Goal: Task Accomplishment & Management: Use online tool/utility

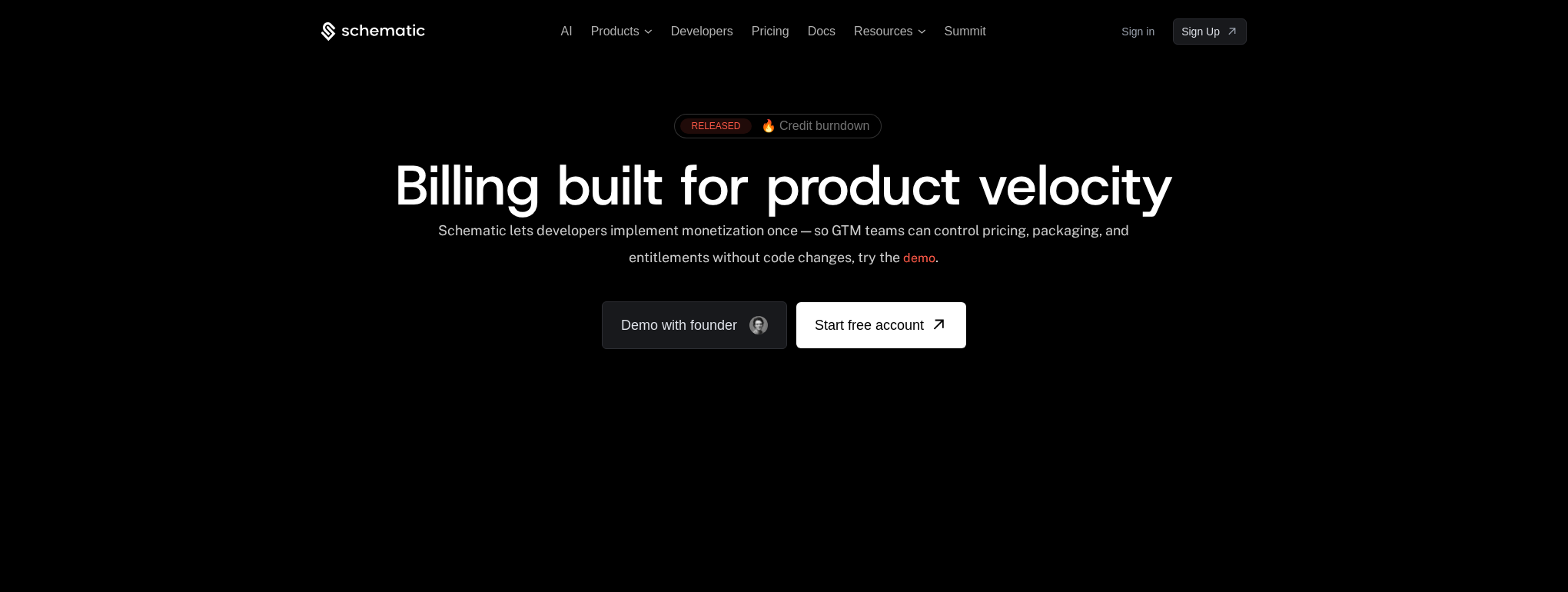
click at [1143, 34] on link "Sign in" at bounding box center [1138, 31] width 33 height 24
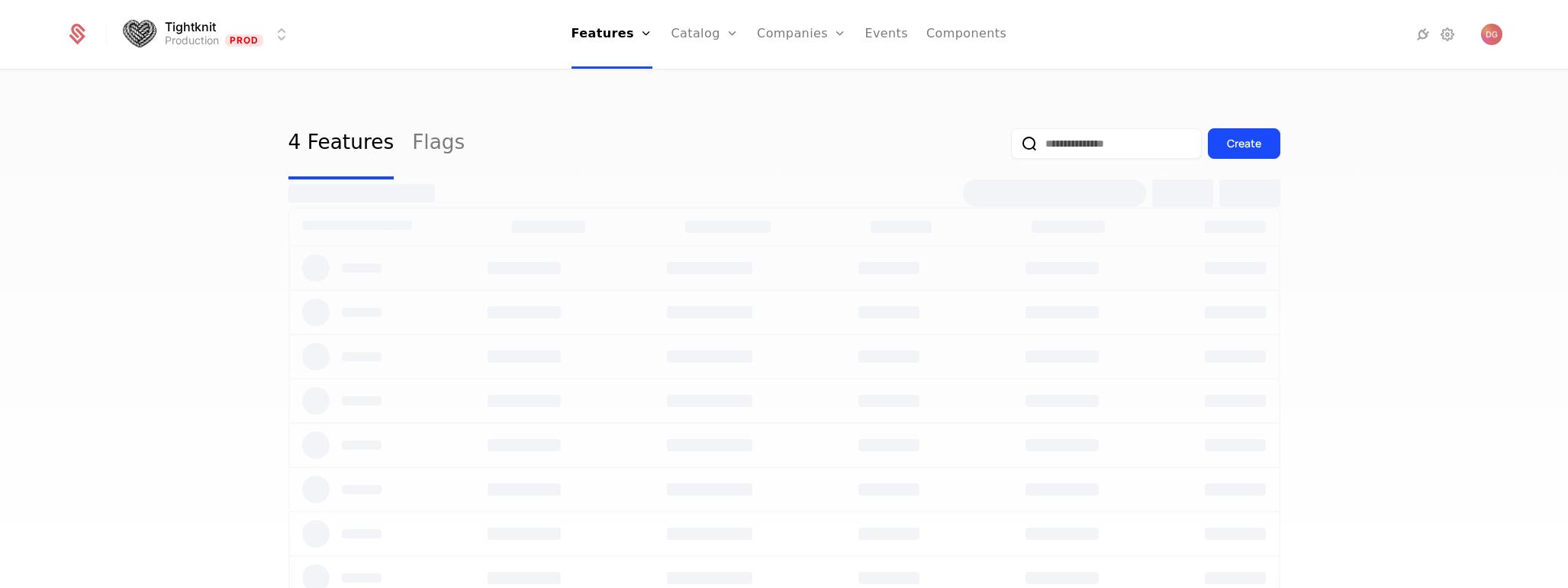
select select "**"
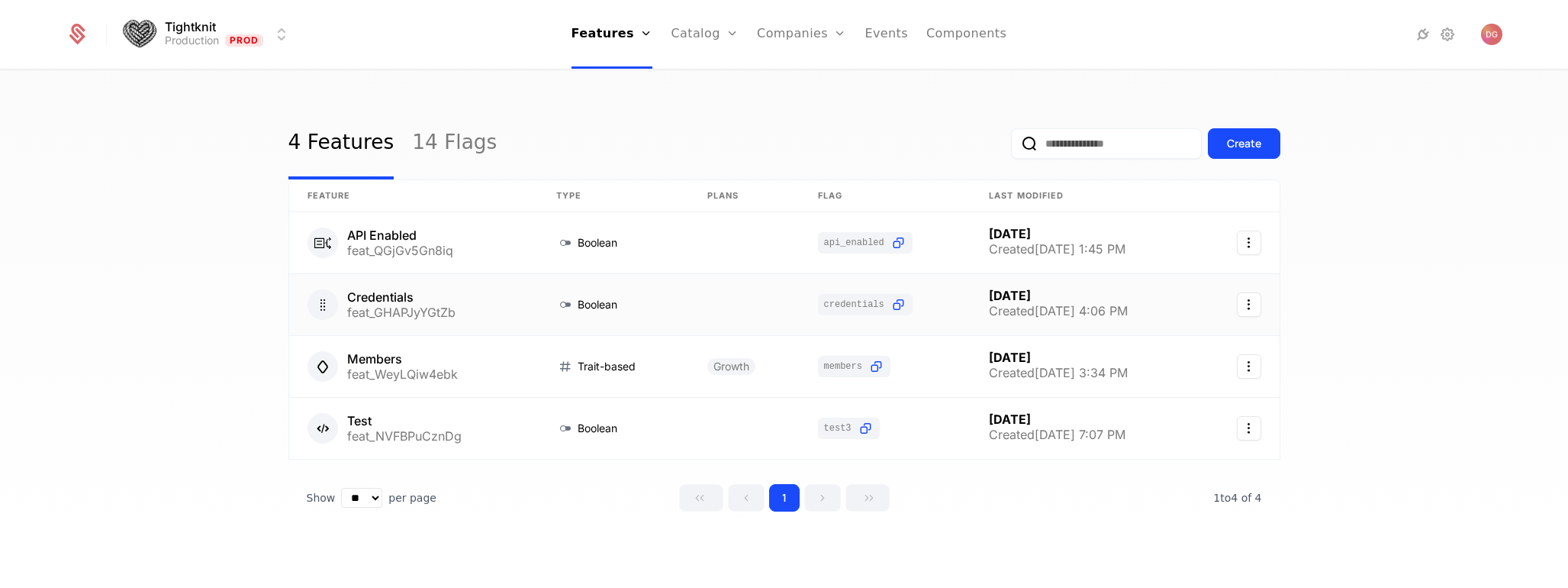
click at [363, 297] on link at bounding box center [413, 305] width 249 height 61
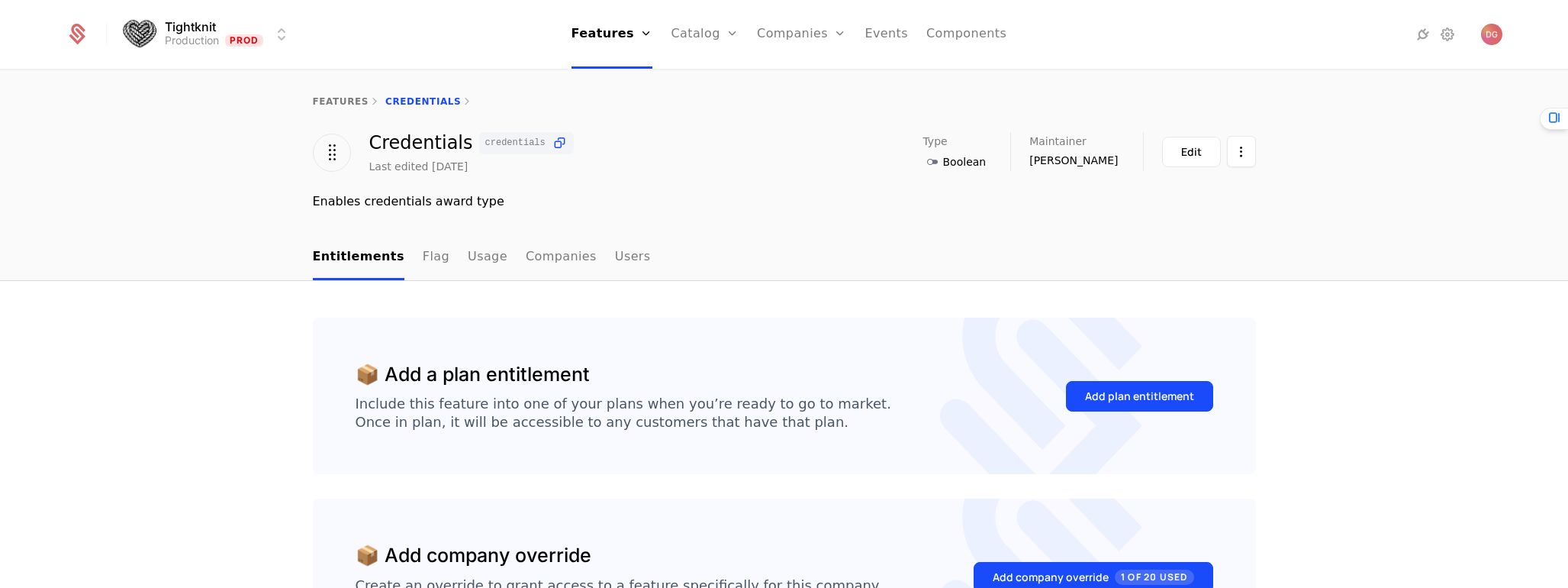
click at [282, 37] on html "Tightknit Production Prod Features Features Flags Catalog Plans Add Ons Credits…" at bounding box center [784, 294] width 1568 height 588
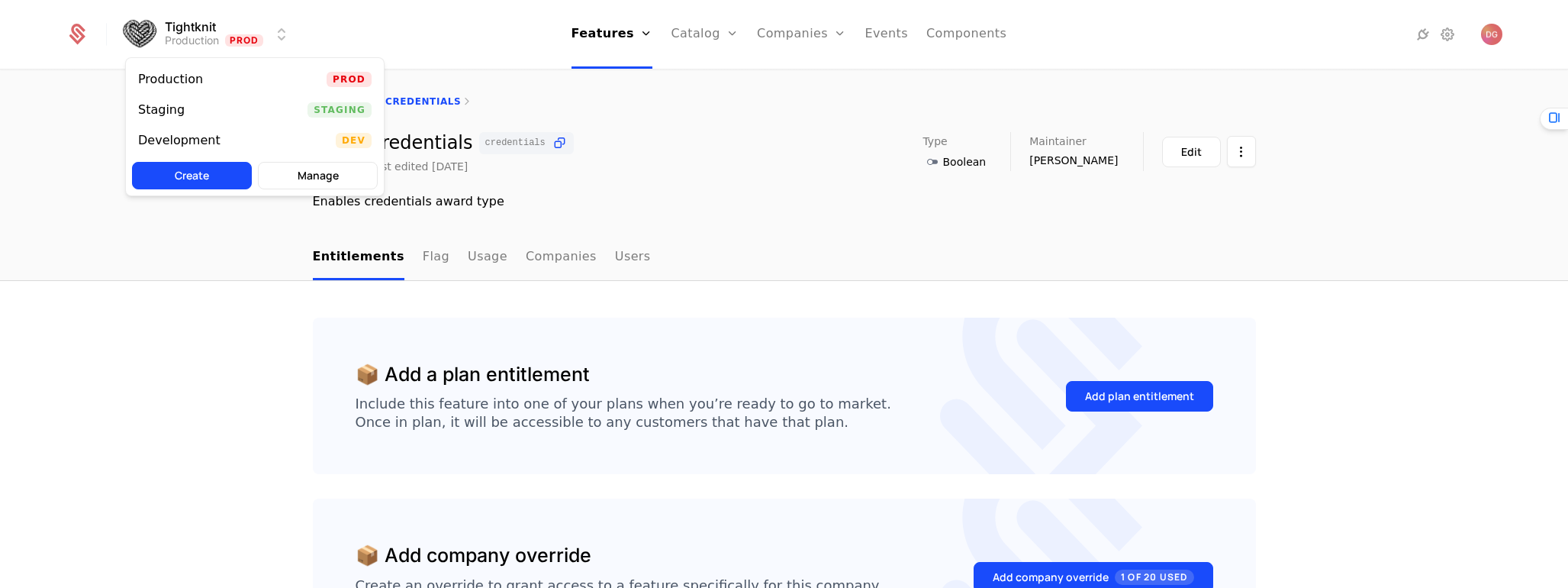
click at [206, 137] on div "Development" at bounding box center [179, 140] width 82 height 13
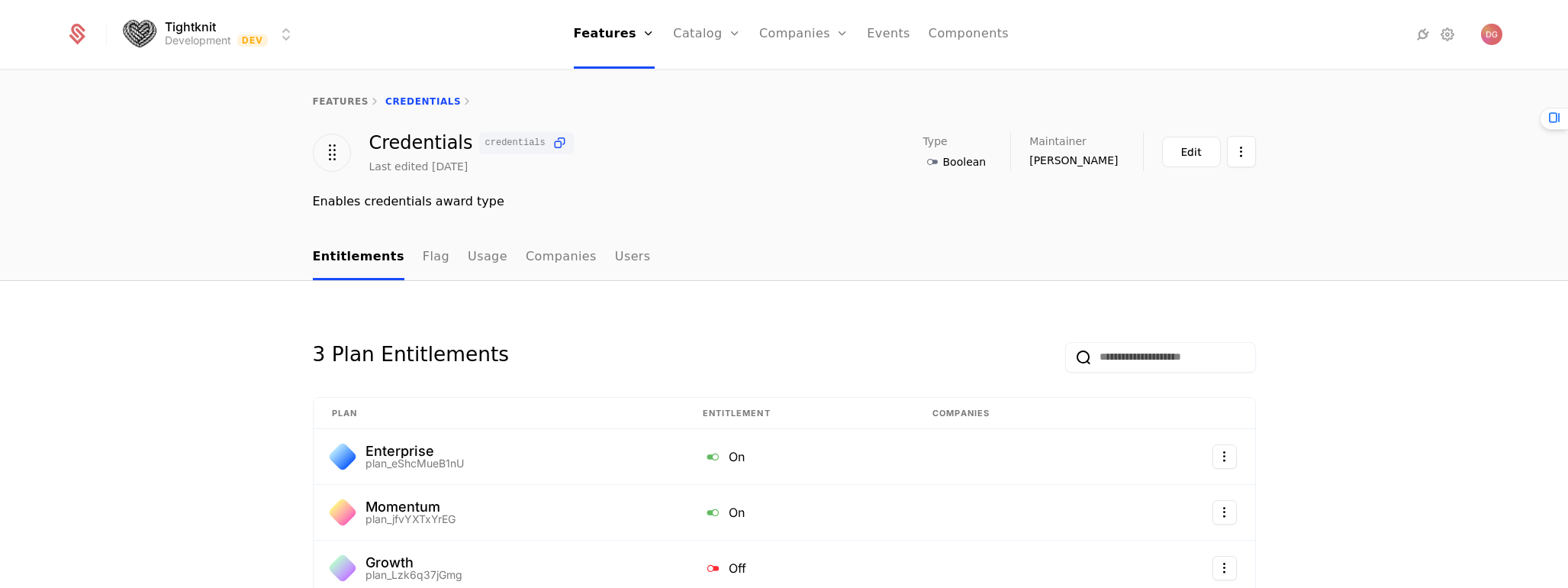
click at [422, 251] on link "Flag" at bounding box center [436, 257] width 27 height 45
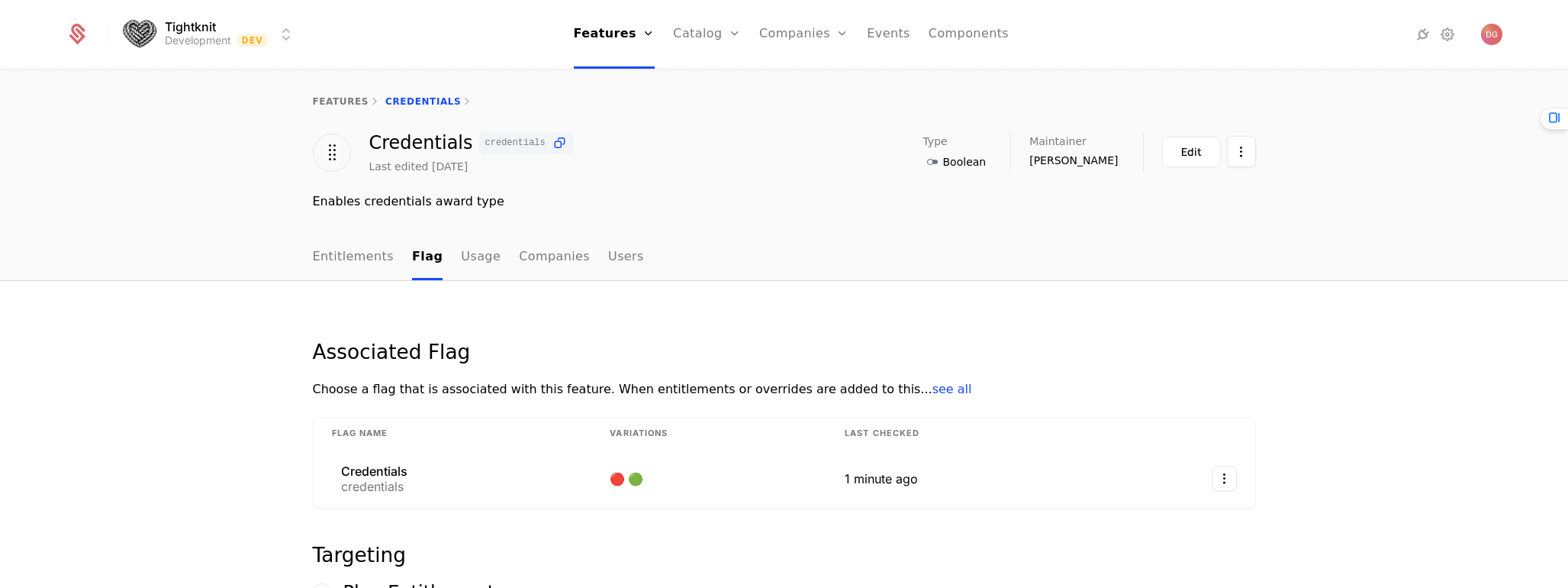
click at [626, 105] on link "Flags" at bounding box center [627, 99] width 71 height 13
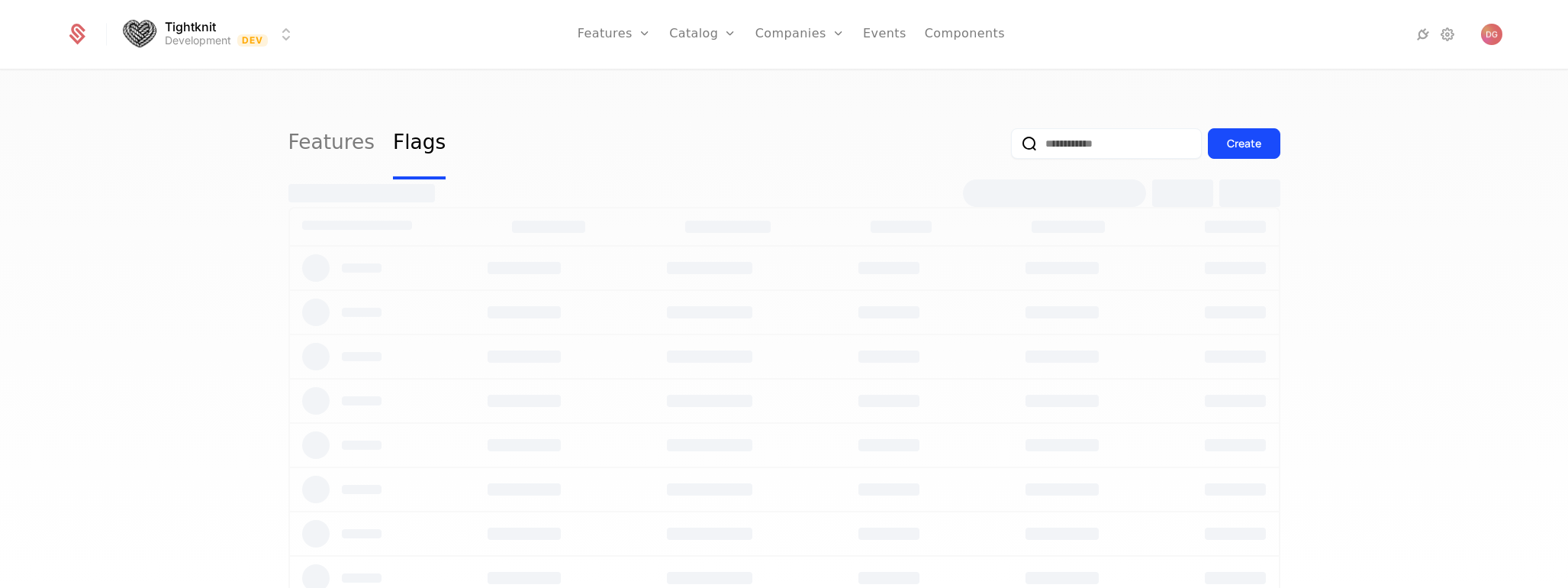
select select "**"
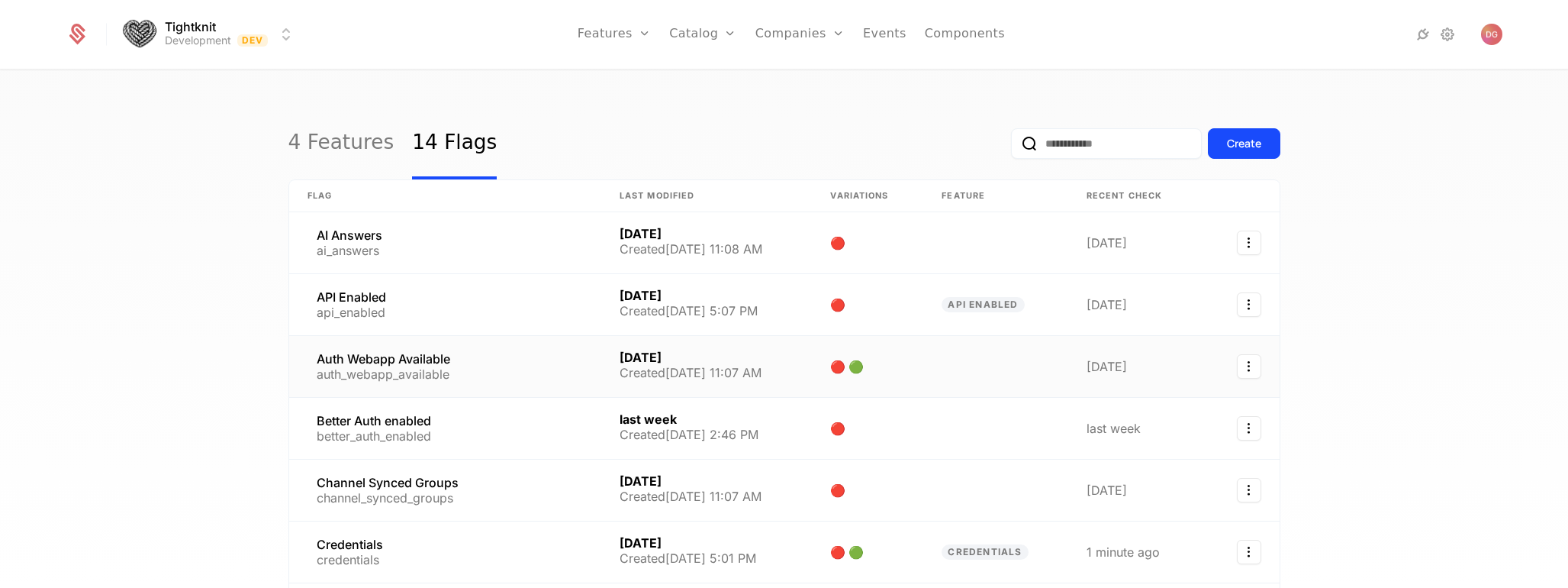
scroll to position [223, 0]
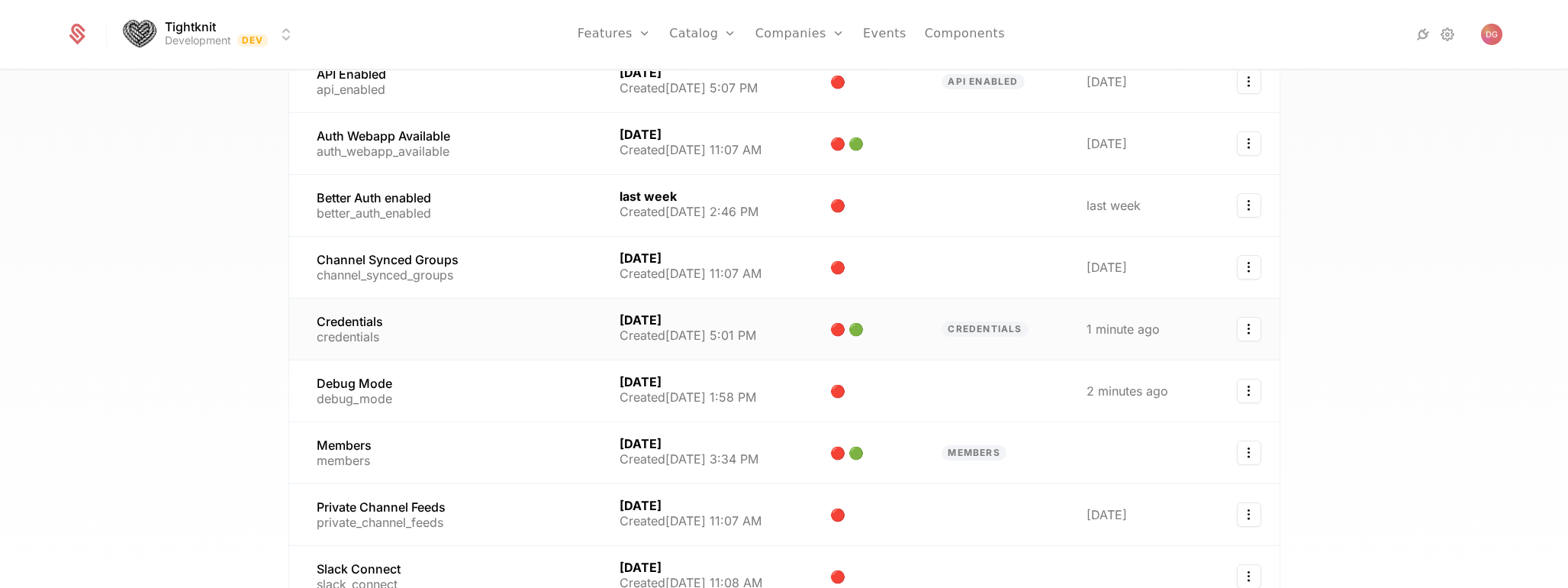
click at [378, 340] on link at bounding box center [445, 329] width 312 height 61
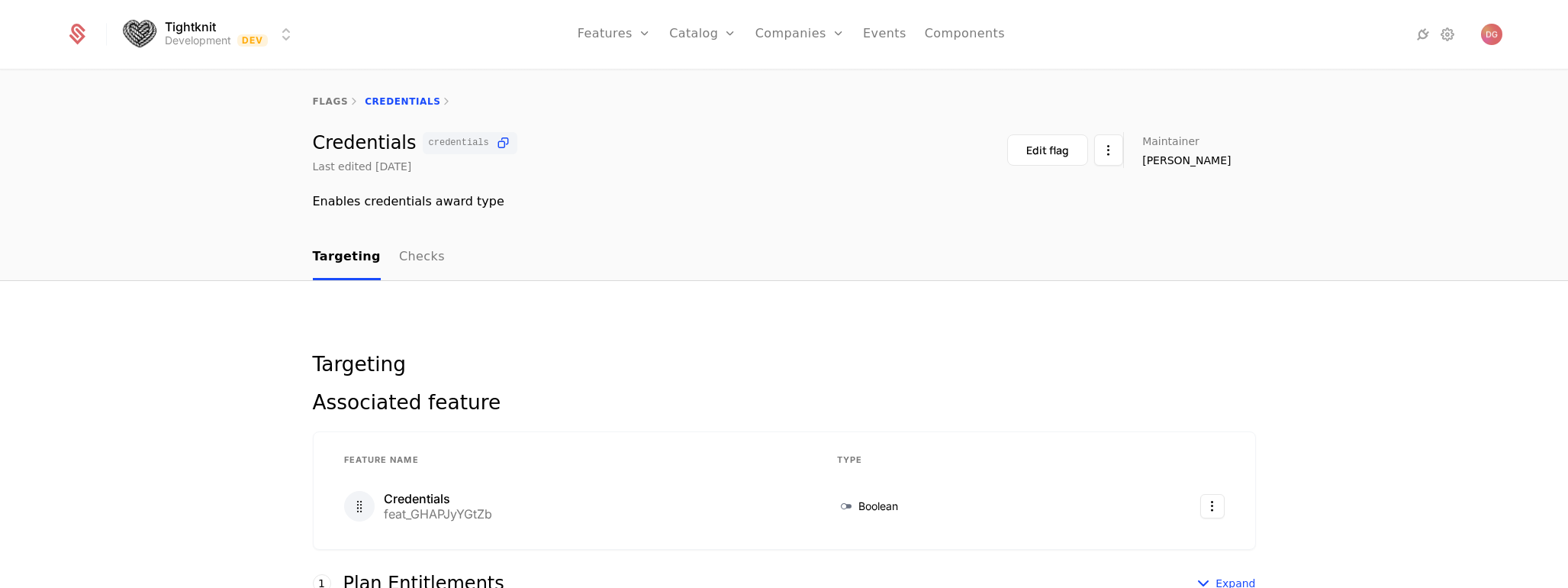
scroll to position [428, 0]
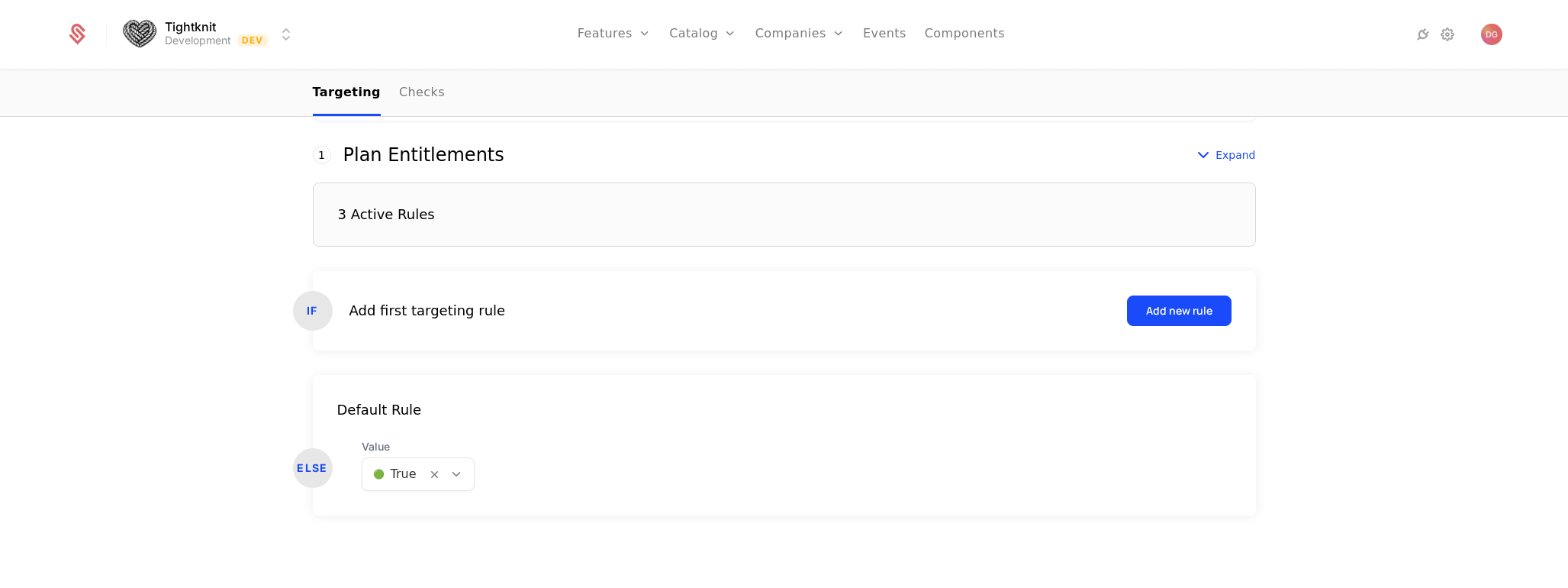
click at [455, 479] on icon at bounding box center [455, 474] width 13 height 13
click at [397, 539] on span "🔴 False" at bounding box center [390, 542] width 52 height 13
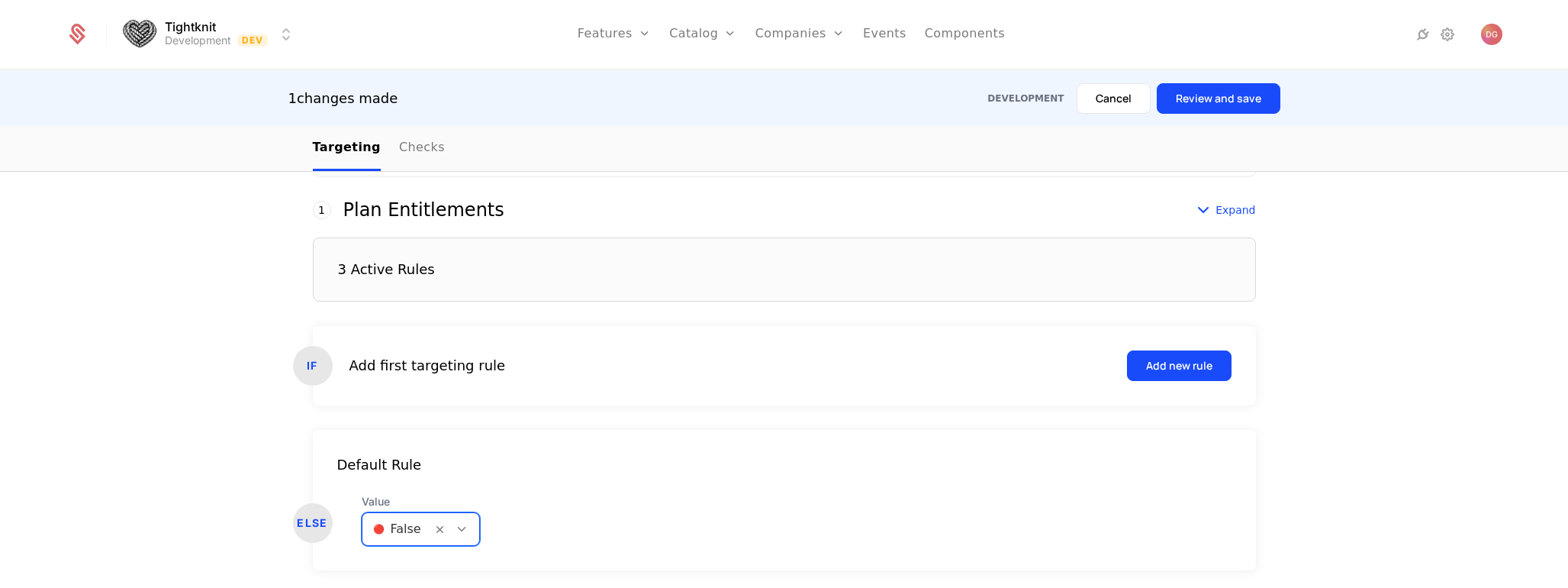
click at [1209, 97] on button "Review and save" at bounding box center [1218, 98] width 123 height 30
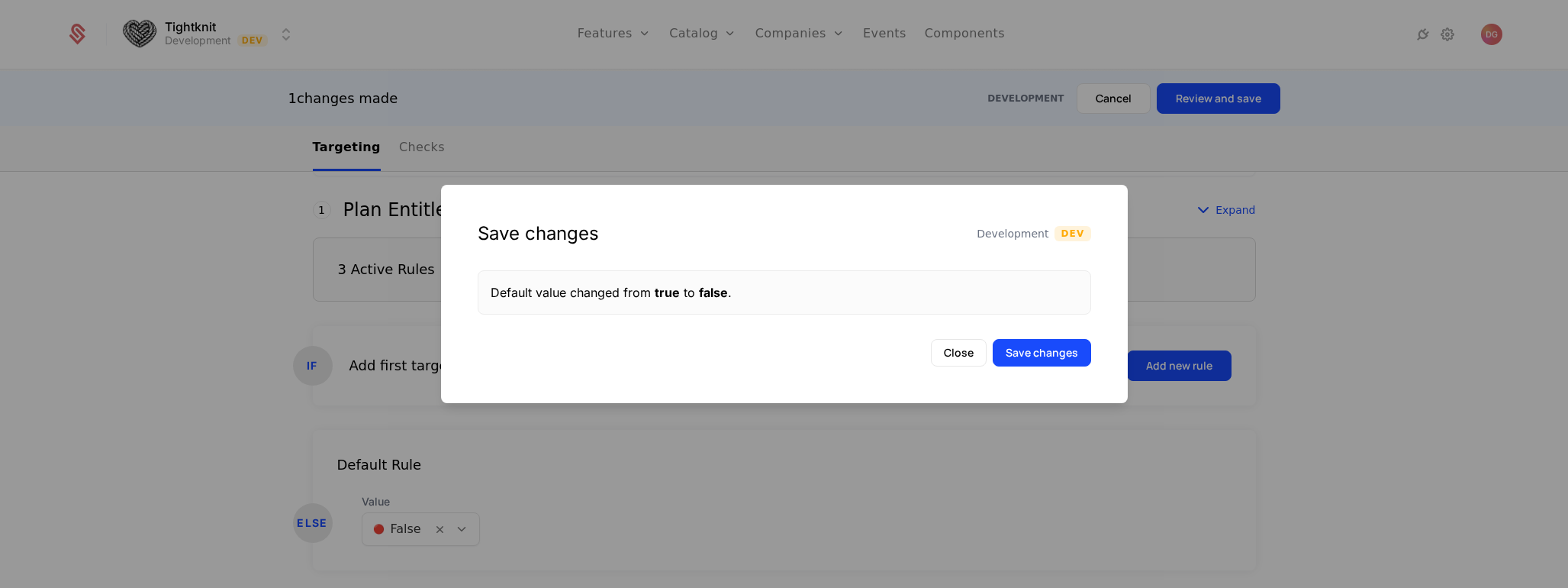
click at [1041, 344] on button "Save changes" at bounding box center [1042, 352] width 98 height 28
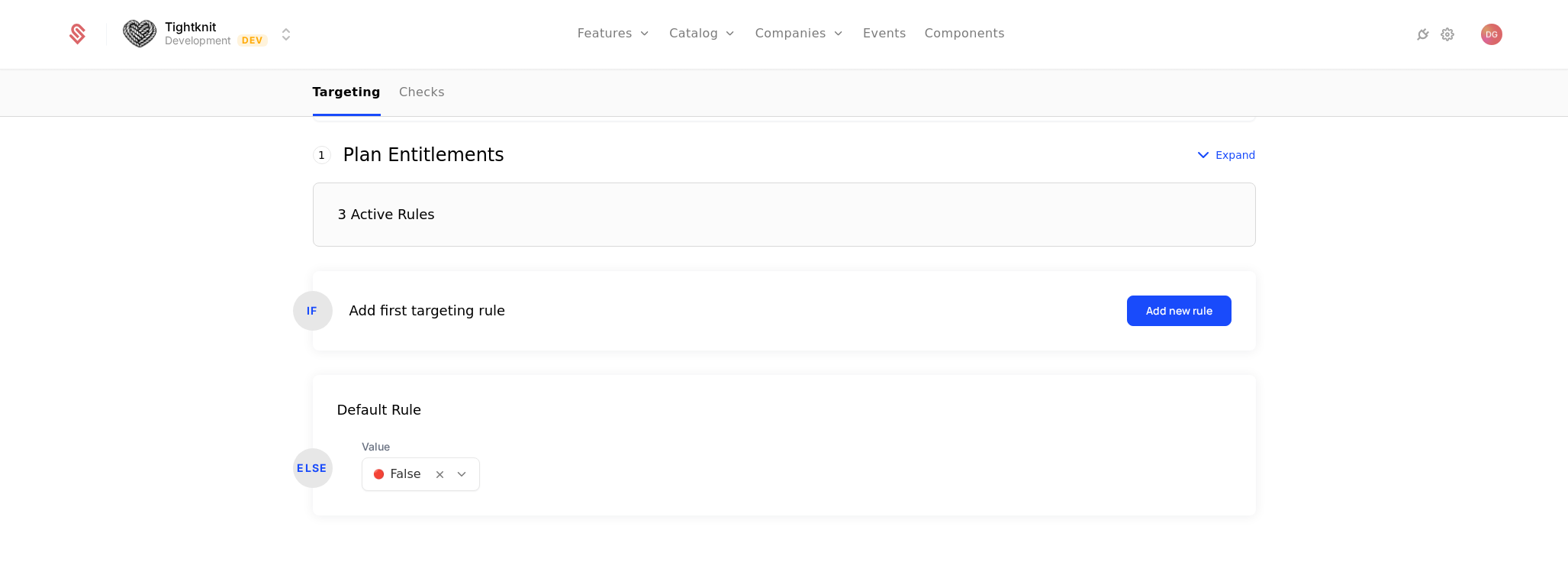
click at [458, 479] on icon at bounding box center [461, 474] width 13 height 13
click at [405, 508] on span "🟢 True" at bounding box center [388, 514] width 46 height 13
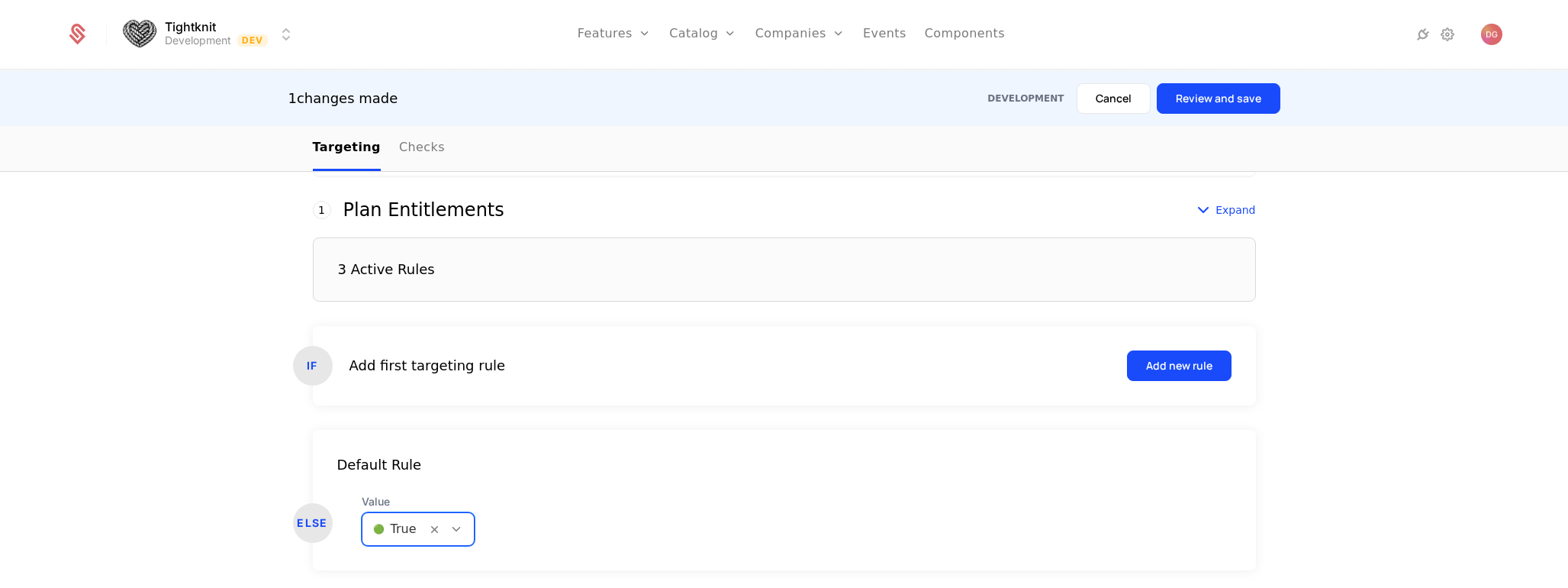
click at [1245, 97] on button "Review and save" at bounding box center [1218, 98] width 123 height 30
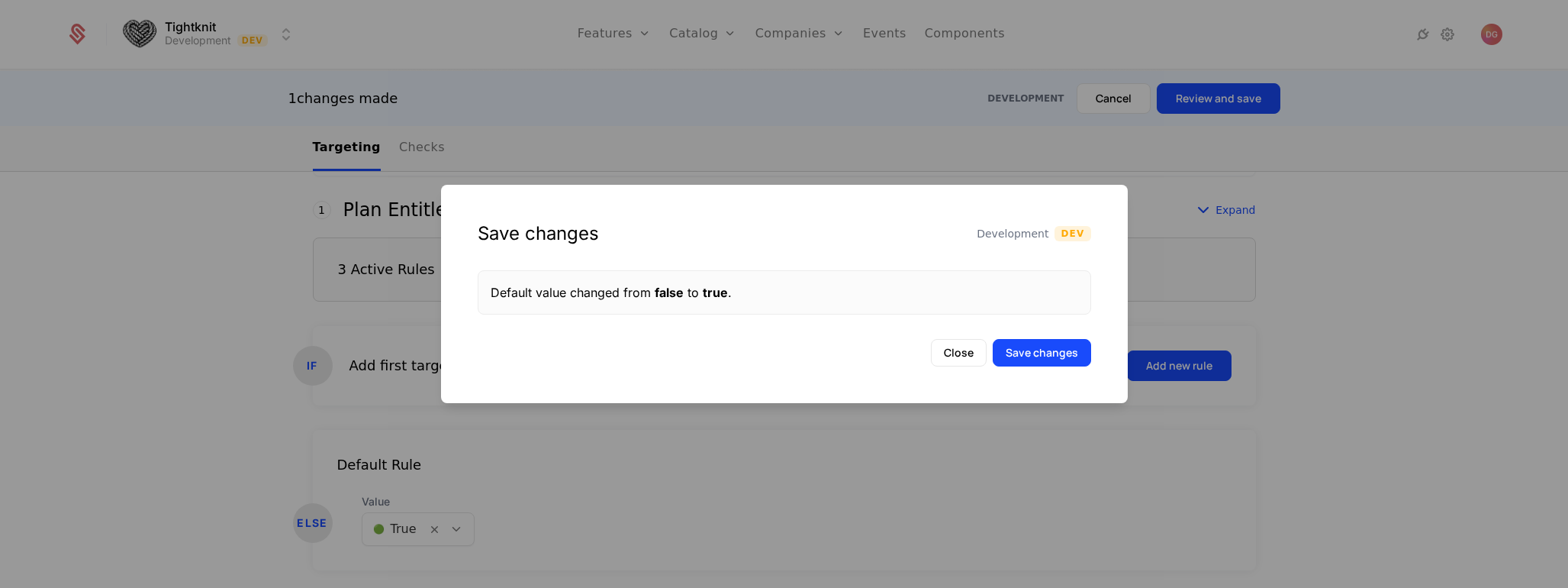
click at [1063, 348] on button "Save changes" at bounding box center [1042, 352] width 98 height 28
